Goal: Task Accomplishment & Management: Manage account settings

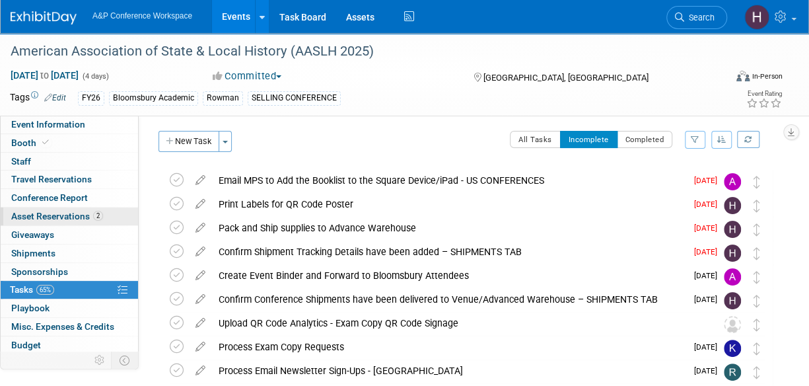
click at [68, 220] on span "Asset Reservations 2" at bounding box center [57, 216] width 92 height 11
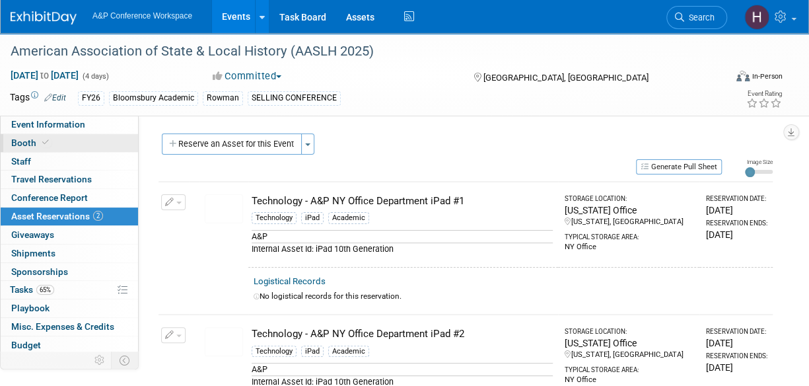
click at [62, 142] on link "Booth" at bounding box center [69, 143] width 137 height 18
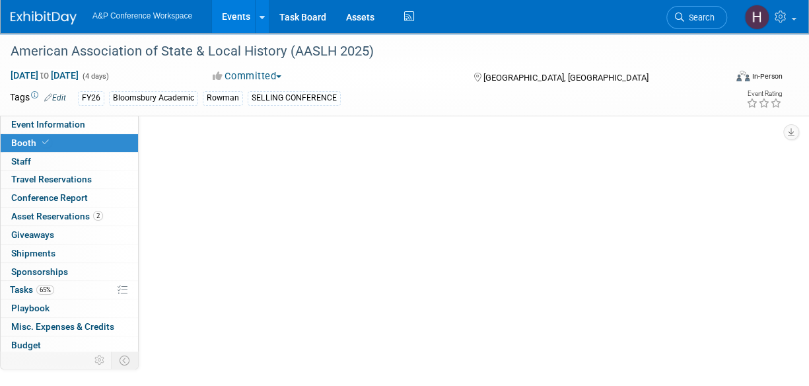
select select "RLKP"
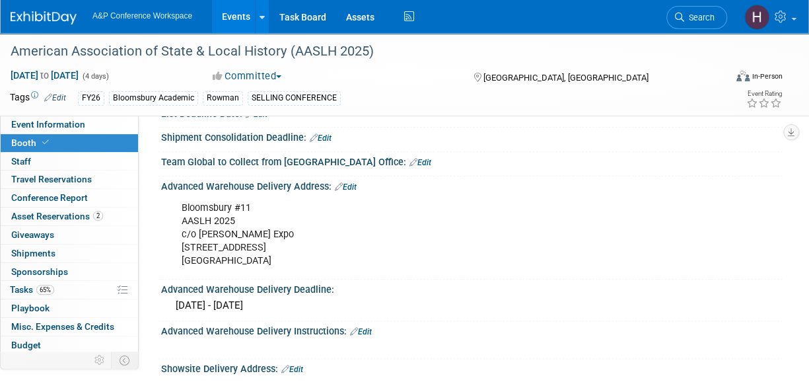
scroll to position [596, 0]
drag, startPoint x: 255, startPoint y: 204, endPoint x: 174, endPoint y: 215, distance: 82.0
click at [174, 215] on div "Bloomsbury #11 AASLH 2025 c/o [PERSON_NAME] Expo [STREET_ADDRESS]" at bounding box center [415, 235] width 487 height 79
drag, startPoint x: 225, startPoint y: 239, endPoint x: 181, endPoint y: 255, distance: 46.6
click at [163, 248] on div "Bloomsbury #11 AASLH 2025 c/o [PERSON_NAME] Expo [STREET_ADDRESS] X" at bounding box center [472, 235] width 622 height 84
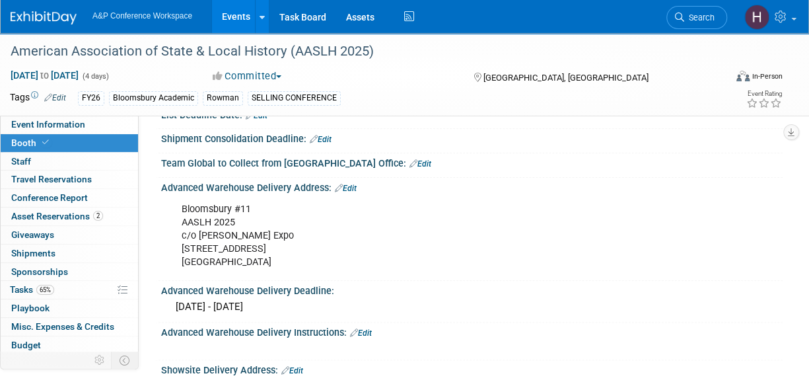
click at [218, 262] on div "Bloomsbury #11 AASLH 2025 c/o [PERSON_NAME] Expo [STREET_ADDRESS]" at bounding box center [415, 235] width 487 height 79
drag, startPoint x: 233, startPoint y: 246, endPoint x: 175, endPoint y: 243, distance: 57.6
click at [175, 243] on div "Bloomsbury #11 AASLH 2025 c/o [PERSON_NAME] Expo [STREET_ADDRESS]" at bounding box center [415, 235] width 487 height 79
copy div "[STREET_ADDRESS]"
drag, startPoint x: 254, startPoint y: 208, endPoint x: 172, endPoint y: 204, distance: 81.4
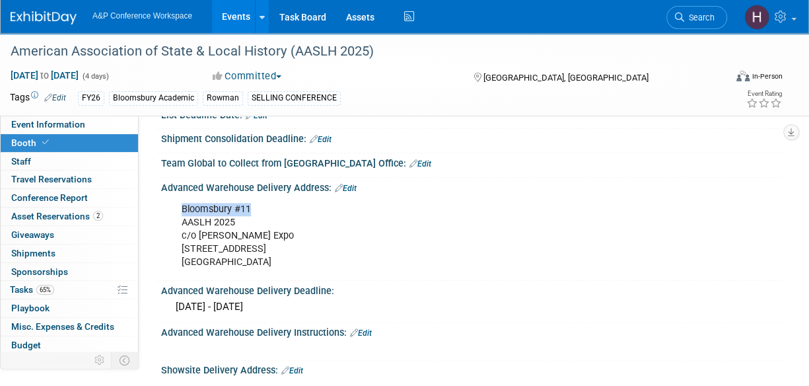
click at [172, 204] on div "Bloomsbury #11 AASLH 2025 c/o [PERSON_NAME] Expo [STREET_ADDRESS]" at bounding box center [415, 235] width 487 height 79
copy div "Bloomsbury #11"
drag, startPoint x: 240, startPoint y: 221, endPoint x: 179, endPoint y: 221, distance: 60.8
click at [179, 221] on div "Bloomsbury #11 AASLH 2025 c/o [PERSON_NAME] Expo [STREET_ADDRESS]" at bounding box center [415, 235] width 487 height 79
copy div "AASLH 2025"
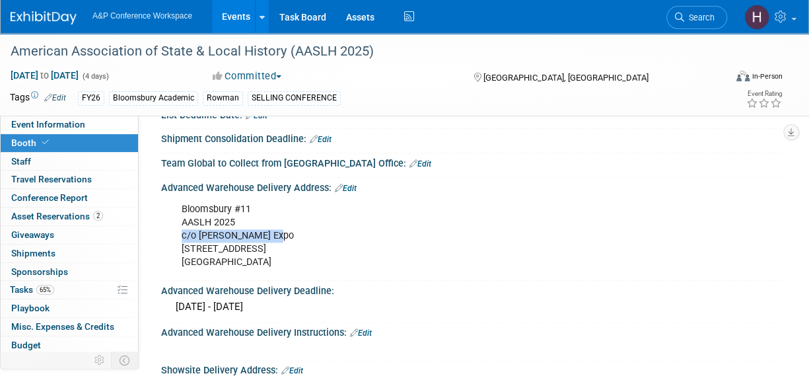
drag, startPoint x: 271, startPoint y: 233, endPoint x: 178, endPoint y: 232, distance: 93.2
click at [178, 232] on div "Bloomsbury #11 AASLH 2025 c/o [PERSON_NAME] Expo [STREET_ADDRESS]" at bounding box center [415, 235] width 487 height 79
copy div "c/o [PERSON_NAME] Expo"
drag, startPoint x: 276, startPoint y: 256, endPoint x: 244, endPoint y: 257, distance: 31.7
click at [244, 257] on div "Bloomsbury #11 AASLH 2025 c/o [PERSON_NAME] Expo [STREET_ADDRESS]" at bounding box center [415, 235] width 487 height 79
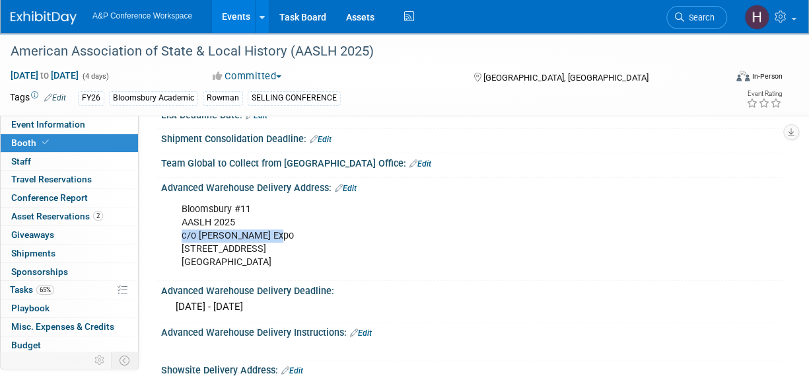
copy div "45203"
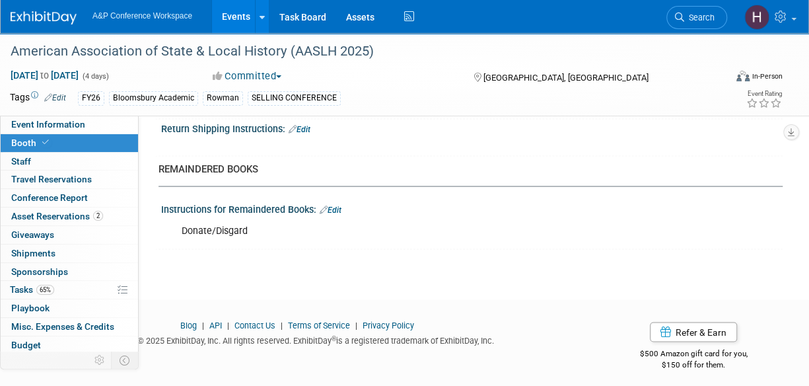
scroll to position [1071, 0]
click at [60, 122] on span "Event Information" at bounding box center [48, 124] width 74 height 11
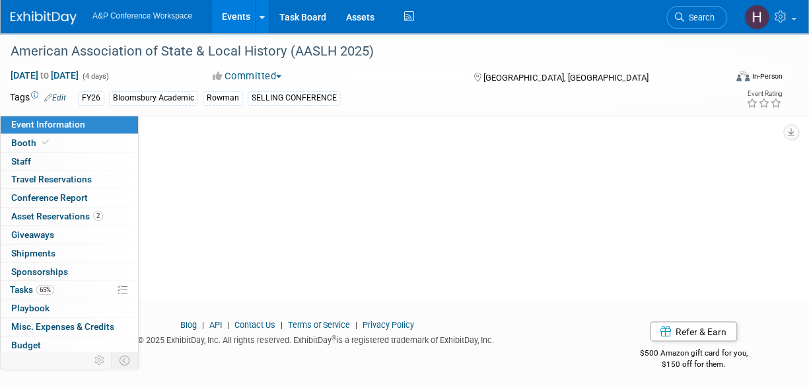
scroll to position [0, 0]
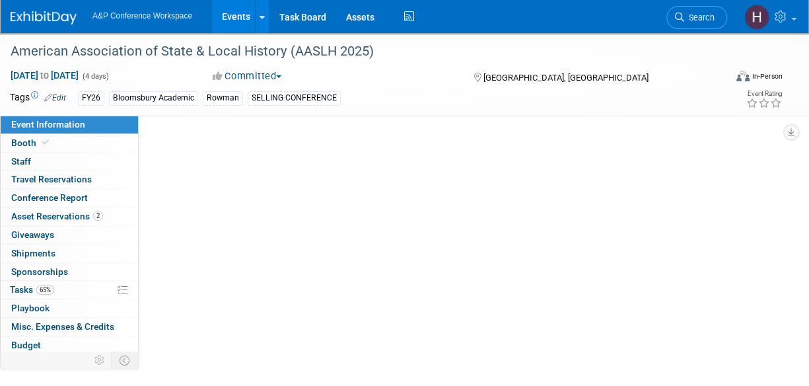
select select "Annual"
select select "Level 2"
select select "In-Person Booth"
select select "Museum Professionals"
select select "Bloomsbury Academic"
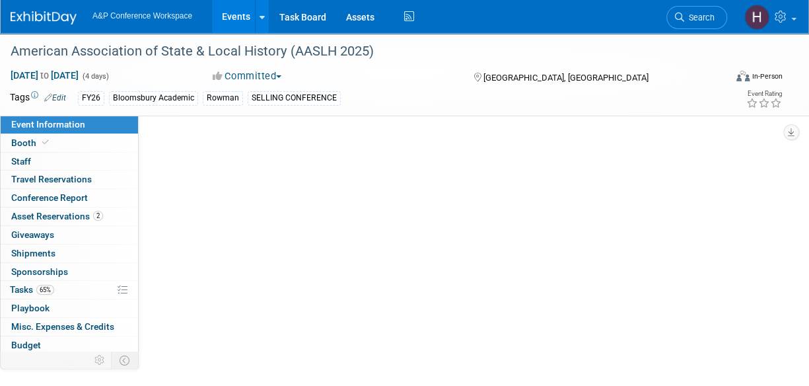
select select "[PERSON_NAME]"
select select "Brand/Subject Presence​"
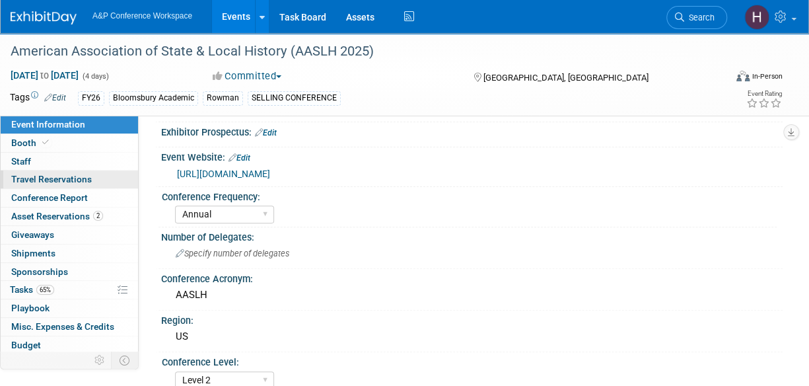
scroll to position [116, 0]
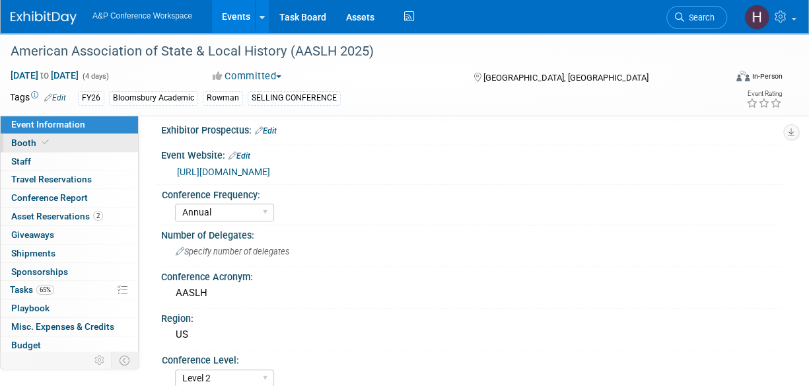
click at [87, 149] on link "Booth" at bounding box center [69, 143] width 137 height 18
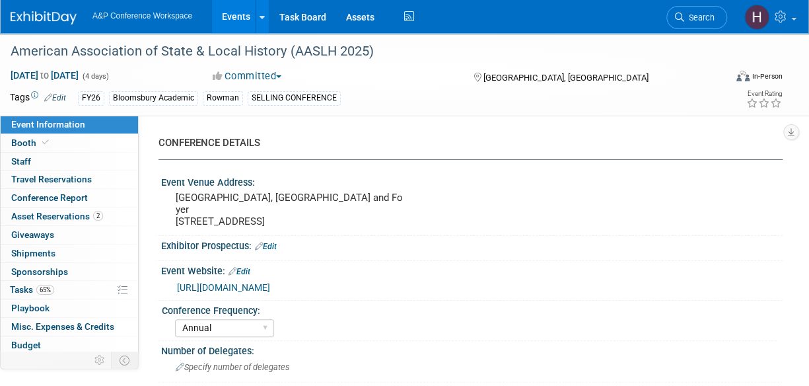
select select "RLKP"
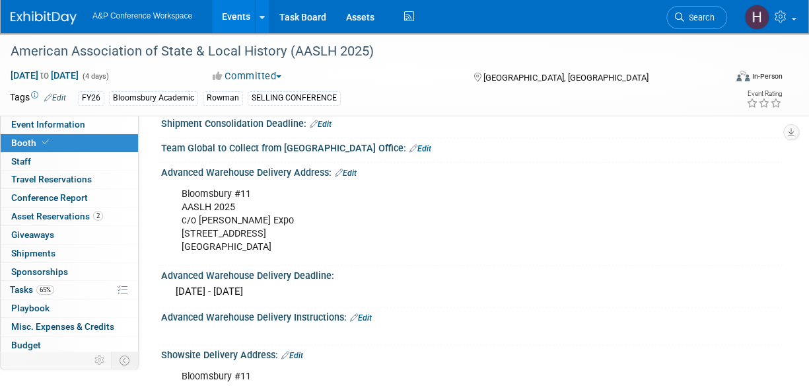
scroll to position [622, 0]
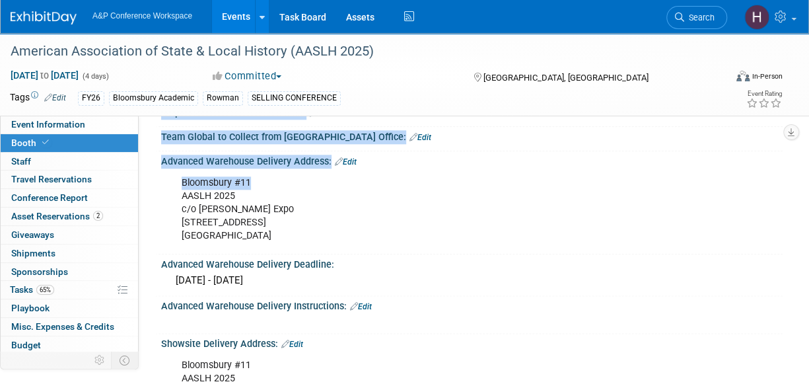
drag, startPoint x: 263, startPoint y: 176, endPoint x: 149, endPoint y: 182, distance: 114.4
click at [149, 182] on div "Event Information Event Info Booth Booth 0 Staff 0 Staff 0 Travel Reservations …" at bounding box center [404, 54] width 809 height 1287
click at [250, 167] on div "Bloomsbury #11 AASLH 2025 c/o [PERSON_NAME] Expo [STREET_ADDRESS] X" at bounding box center [470, 170] width 605 height 7
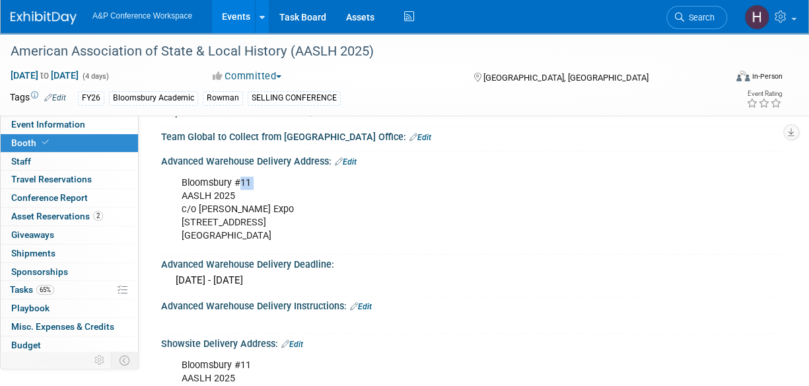
drag, startPoint x: 239, startPoint y: 186, endPoint x: 178, endPoint y: 192, distance: 61.8
click at [178, 192] on div "Bloomsbury #11 AASLH 2025 c/o [PERSON_NAME] Expo [STREET_ADDRESS]" at bounding box center [415, 209] width 487 height 79
drag, startPoint x: 241, startPoint y: 195, endPoint x: 176, endPoint y: 199, distance: 64.9
click at [176, 199] on div "Bloomsbury #11 AASLH 2025 c/o [PERSON_NAME] Expo [STREET_ADDRESS]" at bounding box center [415, 209] width 487 height 79
copy div "AASLH 2025"
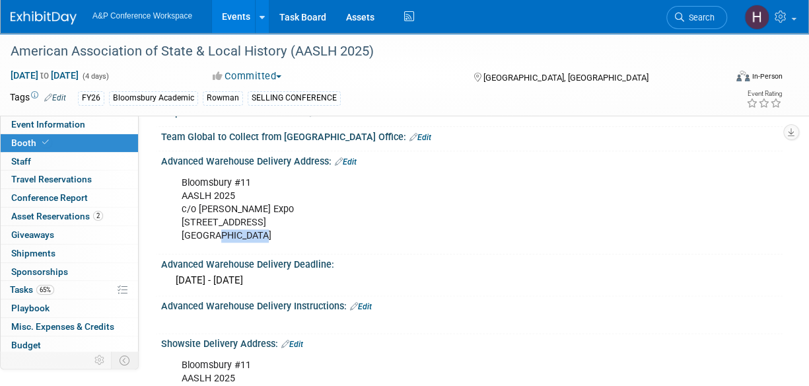
drag, startPoint x: 246, startPoint y: 227, endPoint x: 215, endPoint y: 227, distance: 31.1
click at [215, 227] on div "Bloomsbury #11 AASLH 2025 c/o [PERSON_NAME] Expo [STREET_ADDRESS]" at bounding box center [415, 209] width 487 height 79
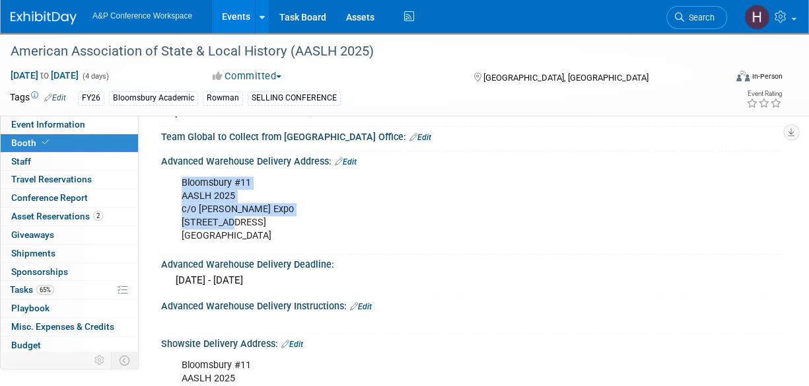
drag, startPoint x: 227, startPoint y: 221, endPoint x: 184, endPoint y: 227, distance: 43.4
click at [184, 227] on div "Bloomsbury #11 AASLH 2025 c/o [PERSON_NAME] Expo [STREET_ADDRESS]" at bounding box center [415, 209] width 487 height 79
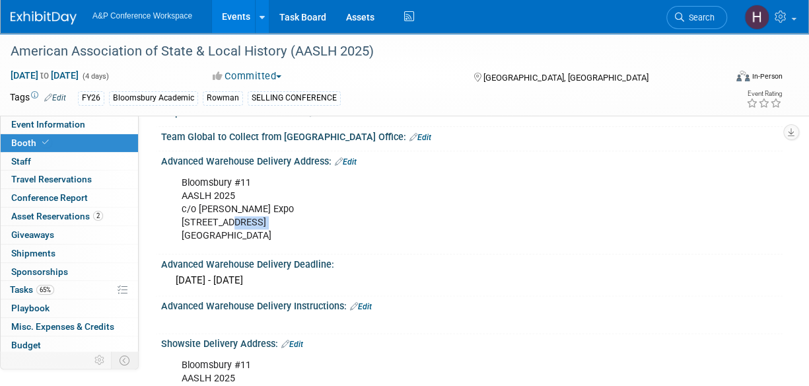
click at [230, 216] on div "Bloomsbury #11 AASLH 2025 c/o [PERSON_NAME] Expo [STREET_ADDRESS]" at bounding box center [415, 209] width 487 height 79
drag, startPoint x: 246, startPoint y: 218, endPoint x: 178, endPoint y: 221, distance: 68.1
click at [178, 221] on div "Bloomsbury #11 AASLH 2025 c/o [PERSON_NAME] Expo [STREET_ADDRESS]" at bounding box center [415, 209] width 487 height 79
copy div "[STREET_ADDRESS]"
drag, startPoint x: 249, startPoint y: 182, endPoint x: 162, endPoint y: 183, distance: 87.2
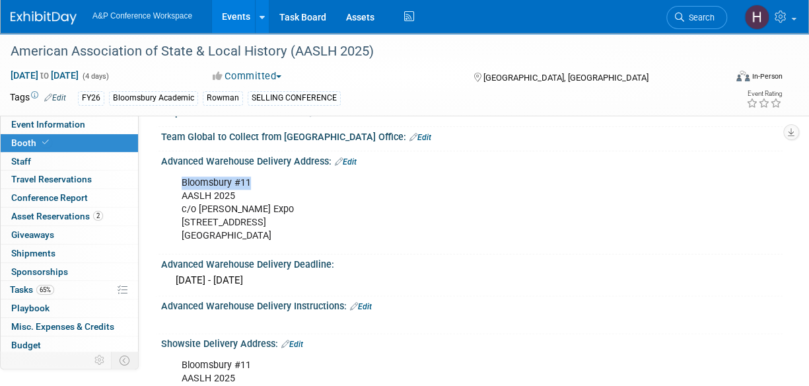
click at [162, 183] on div "Bloomsbury #11 AASLH 2025 c/o [PERSON_NAME] Expo [STREET_ADDRESS] X" at bounding box center [472, 209] width 622 height 84
copy div "Bloomsbury #11"
drag, startPoint x: 270, startPoint y: 206, endPoint x: 179, endPoint y: 209, distance: 90.6
click at [179, 209] on div "Bloomsbury #11 AASLH 2025 c/o [PERSON_NAME] Expo [STREET_ADDRESS]" at bounding box center [415, 209] width 487 height 79
copy div "c/o [PERSON_NAME] Expo"
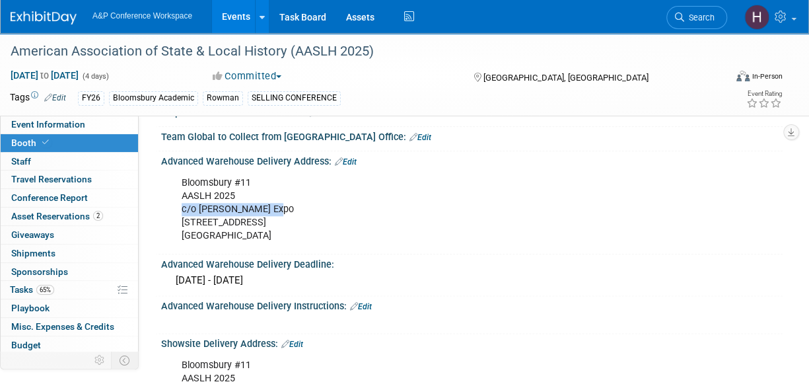
drag, startPoint x: 283, startPoint y: 240, endPoint x: 244, endPoint y: 235, distance: 38.6
click at [244, 235] on div "Bloomsbury #11 AASLH 2025 c/o [PERSON_NAME] Expo [STREET_ADDRESS]" at bounding box center [415, 209] width 487 height 79
copy div "45203"
click at [50, 253] on span "Shipments 0" at bounding box center [33, 253] width 44 height 11
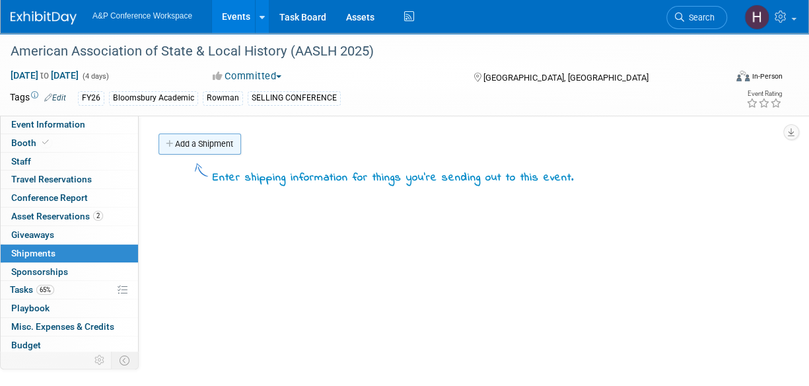
click at [202, 151] on link "Add a Shipment" at bounding box center [200, 143] width 83 height 21
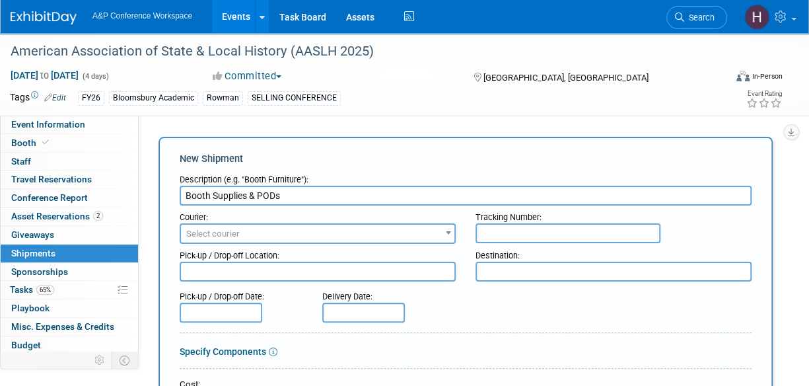
type input "Booth Supplies & PODs"
click at [261, 213] on div "Courier:" at bounding box center [318, 215] width 276 height 18
click at [244, 232] on span "Select courier" at bounding box center [318, 234] width 274 height 19
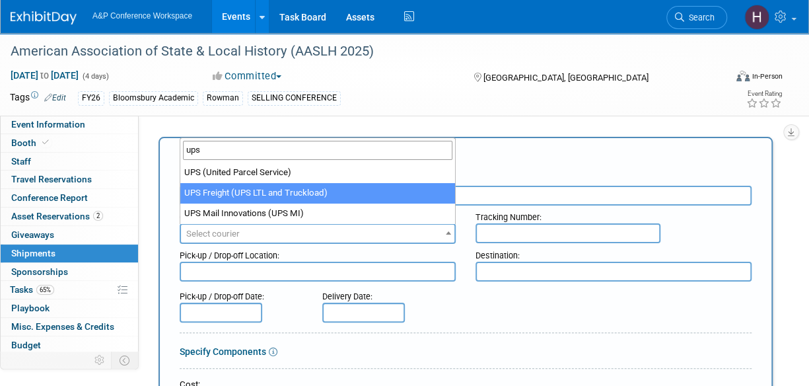
type input "ups"
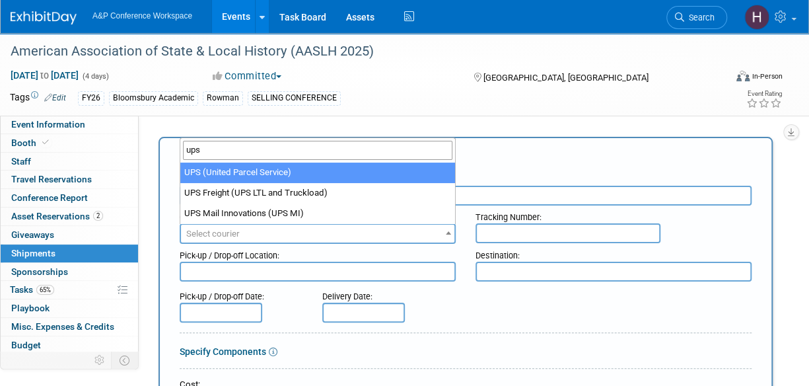
select select "508"
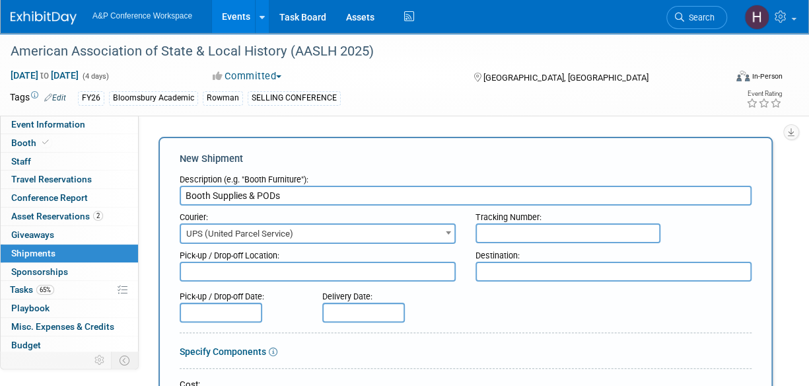
click at [514, 236] on input "text" at bounding box center [568, 233] width 185 height 20
paste input "1Z786Y0X0395719668"
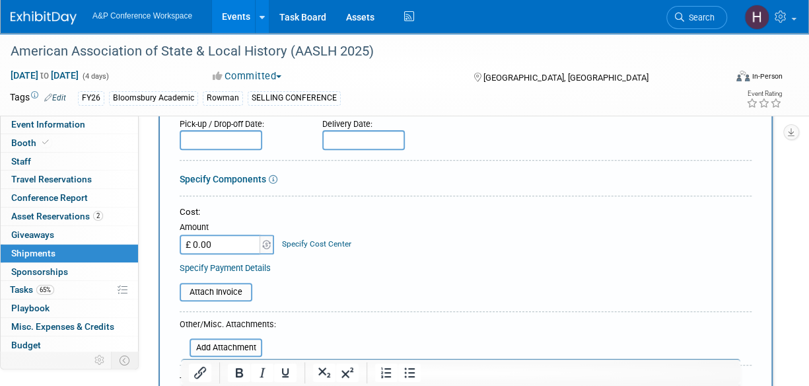
scroll to position [373, 0]
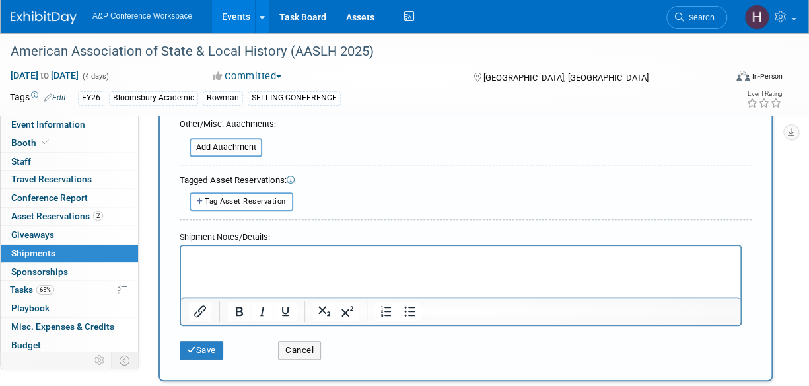
type input "1Z786Y0X0395719668"
click at [296, 264] on html at bounding box center [461, 254] width 560 height 19
click at [207, 348] on button "Save" at bounding box center [202, 350] width 44 height 19
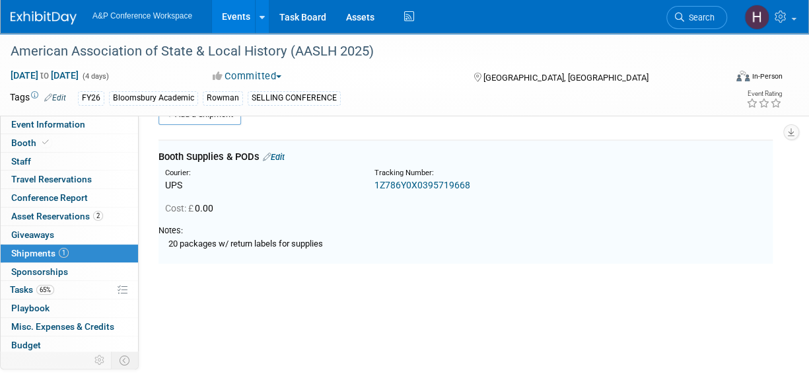
scroll to position [29, 0]
click at [51, 285] on span "65%" at bounding box center [45, 290] width 18 height 10
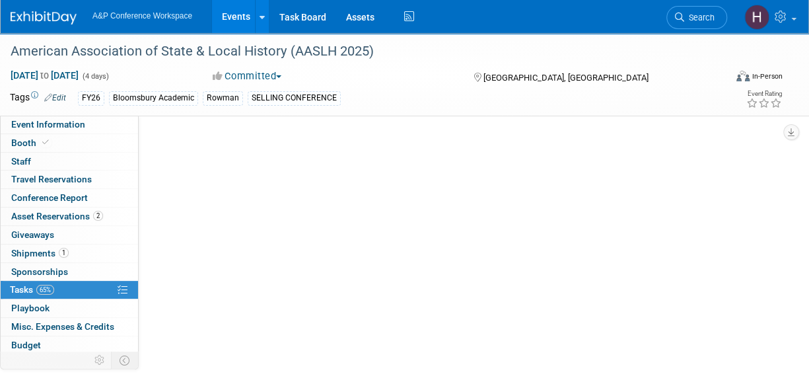
scroll to position [0, 0]
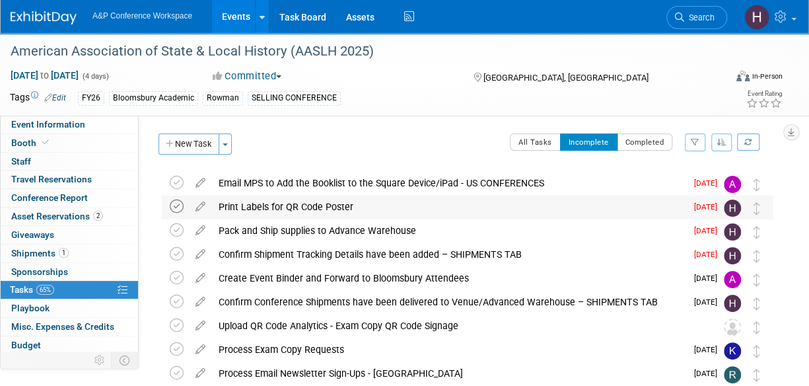
click at [175, 204] on icon at bounding box center [177, 207] width 14 height 14
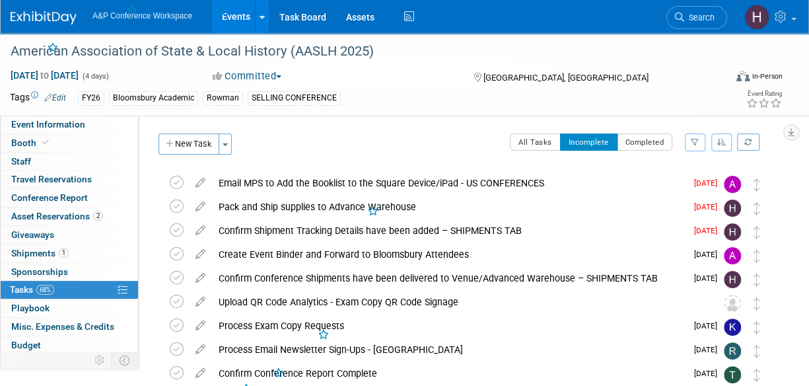
click at [175, 204] on icon at bounding box center [177, 207] width 14 height 14
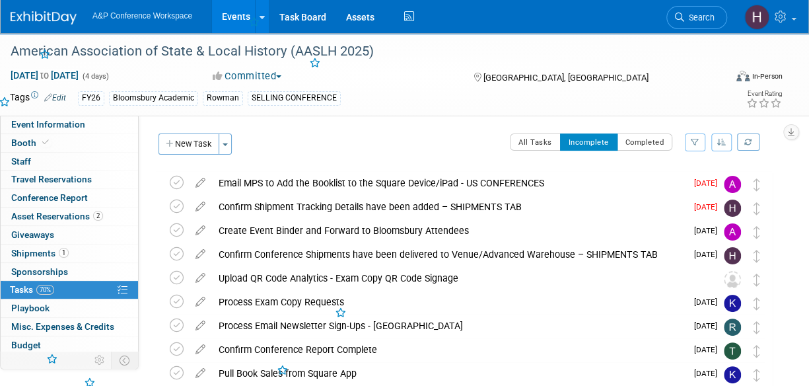
click at [175, 204] on icon at bounding box center [177, 207] width 14 height 14
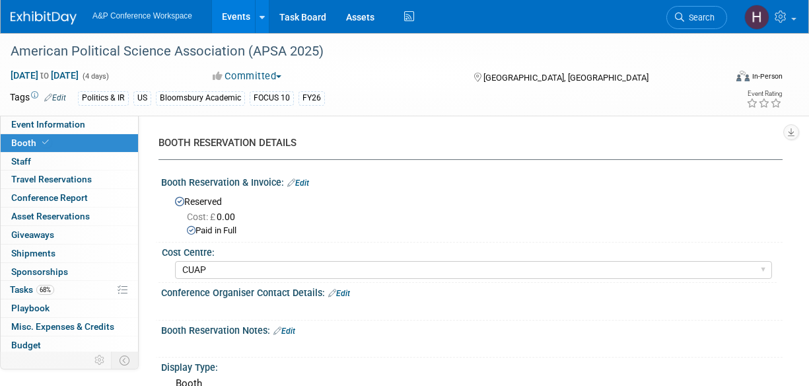
select select "CUAP"
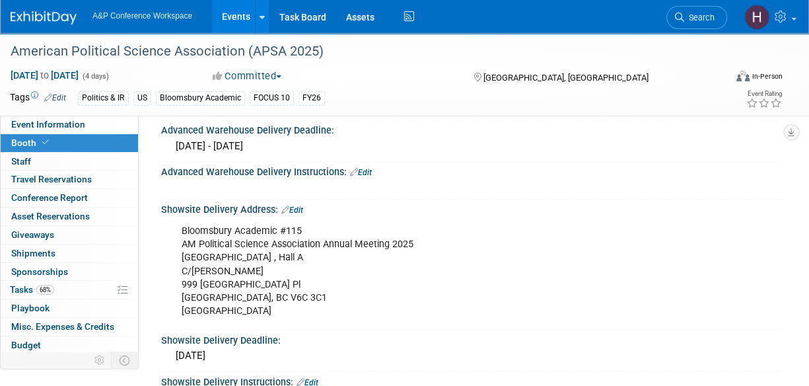
scroll to position [889, 0]
